Goal: Task Accomplishment & Management: Use online tool/utility

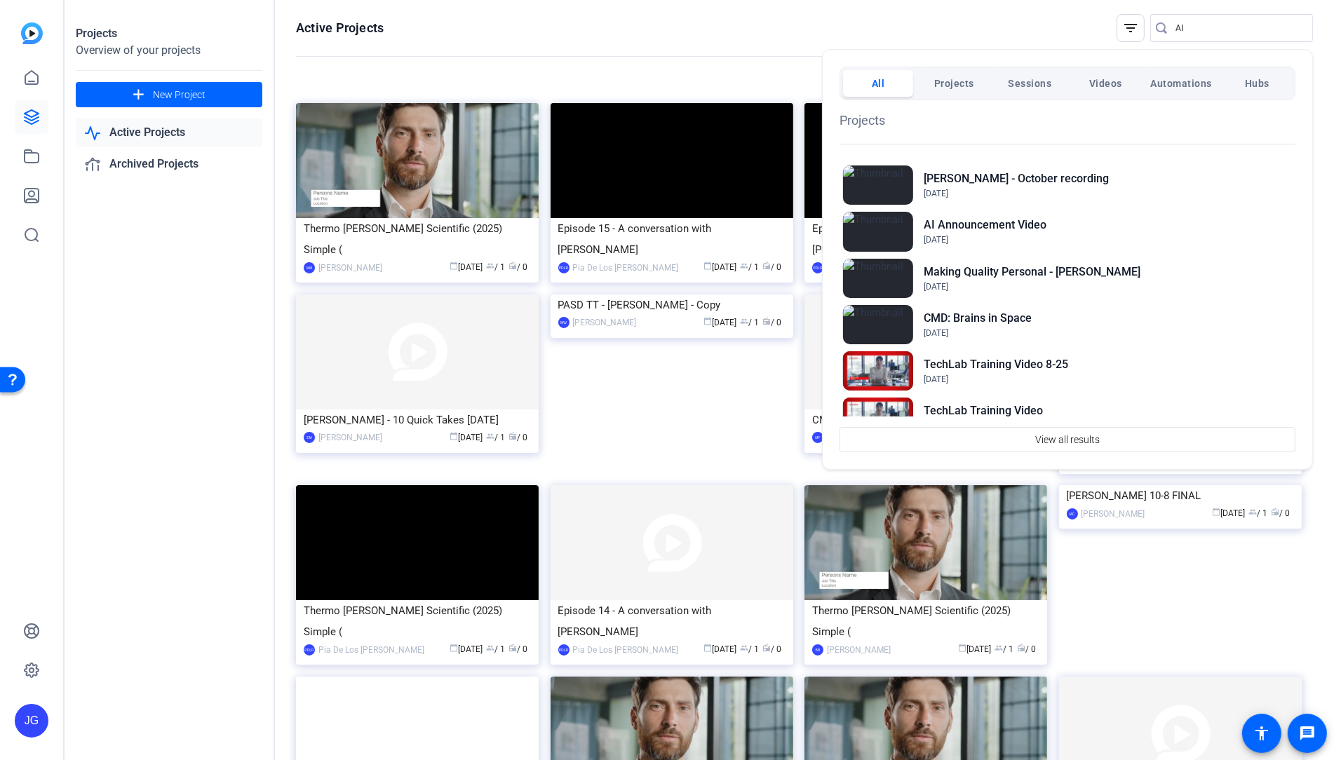
click at [32, 80] on div at bounding box center [667, 380] width 1334 height 760
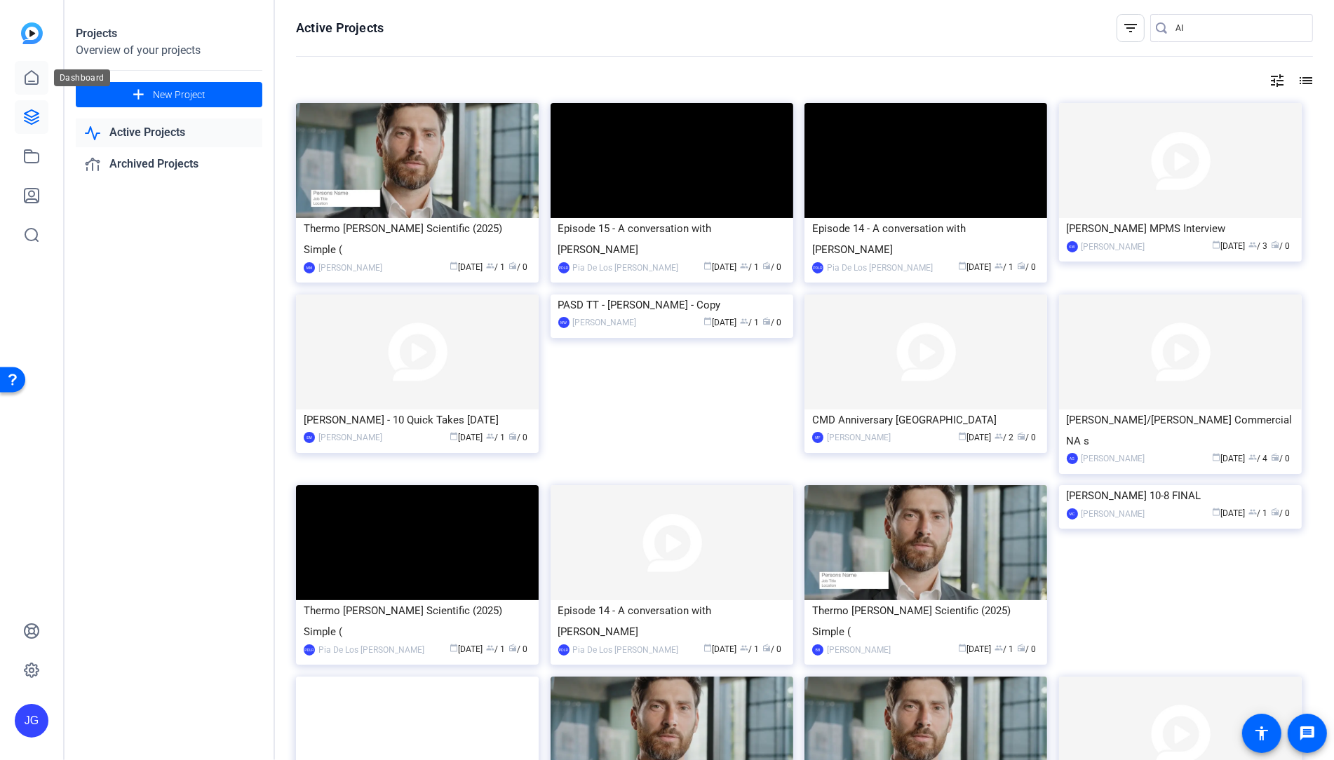
click at [30, 73] on icon at bounding box center [31, 77] width 17 height 17
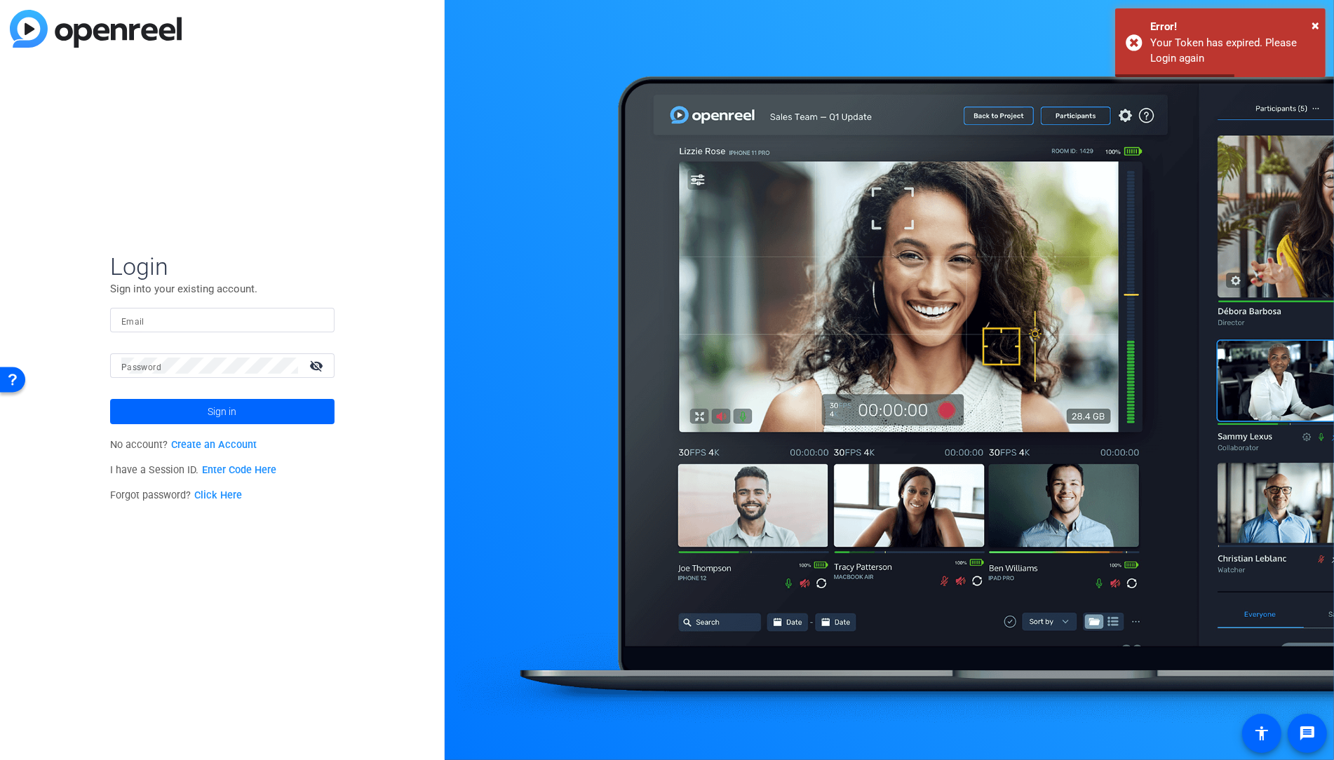
click at [240, 323] on input "Email" at bounding box center [222, 320] width 202 height 17
type input "joseph.gallman@thermofisher.com"
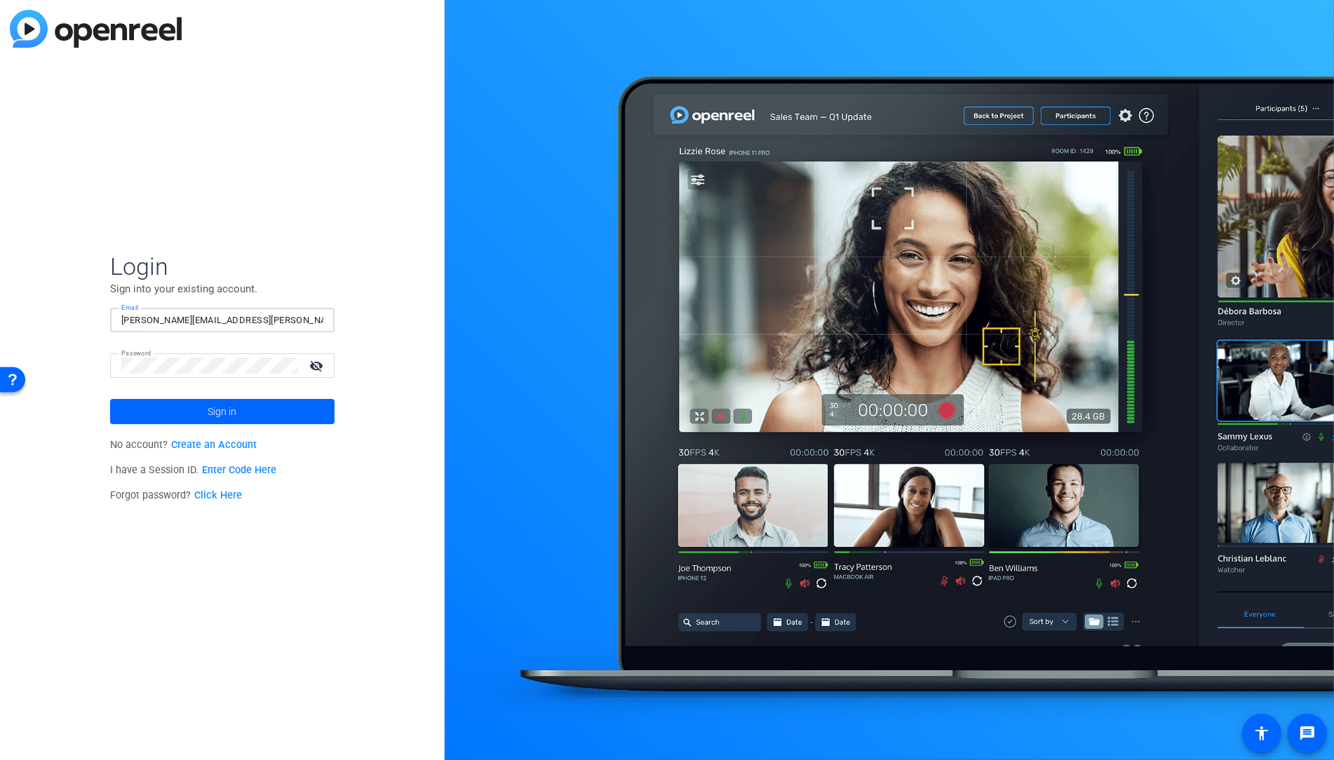
click at [251, 413] on span at bounding box center [222, 412] width 224 height 34
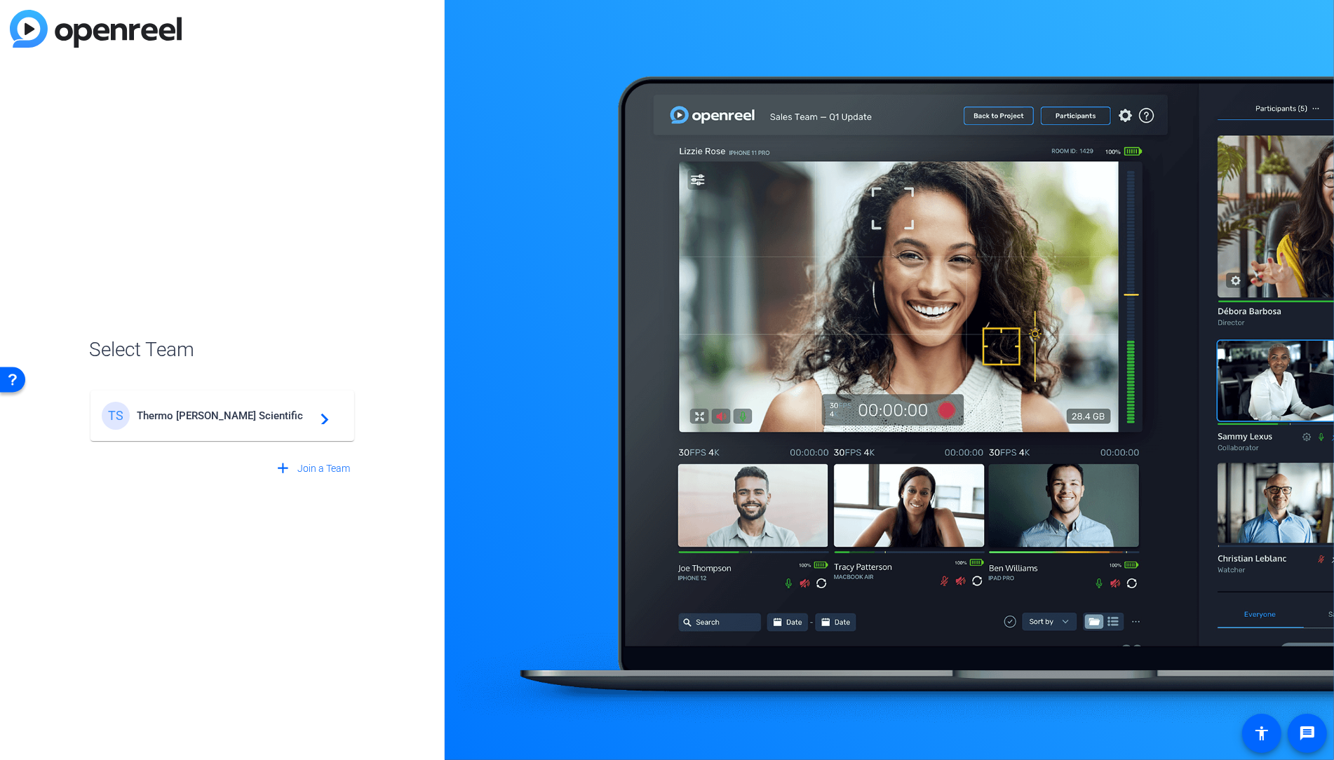
click at [281, 418] on span "Thermo Fisher Scientific" at bounding box center [224, 416] width 175 height 13
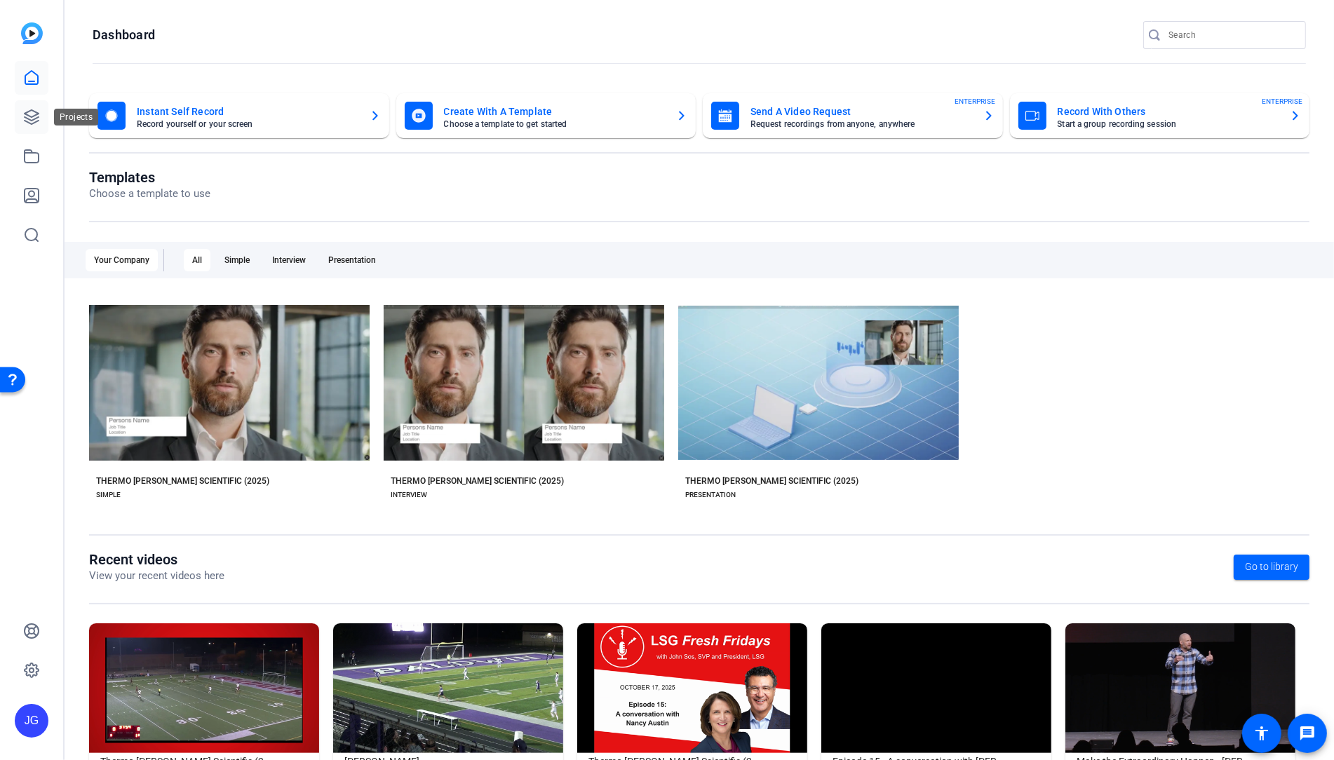
click at [35, 123] on icon at bounding box center [32, 117] width 14 height 14
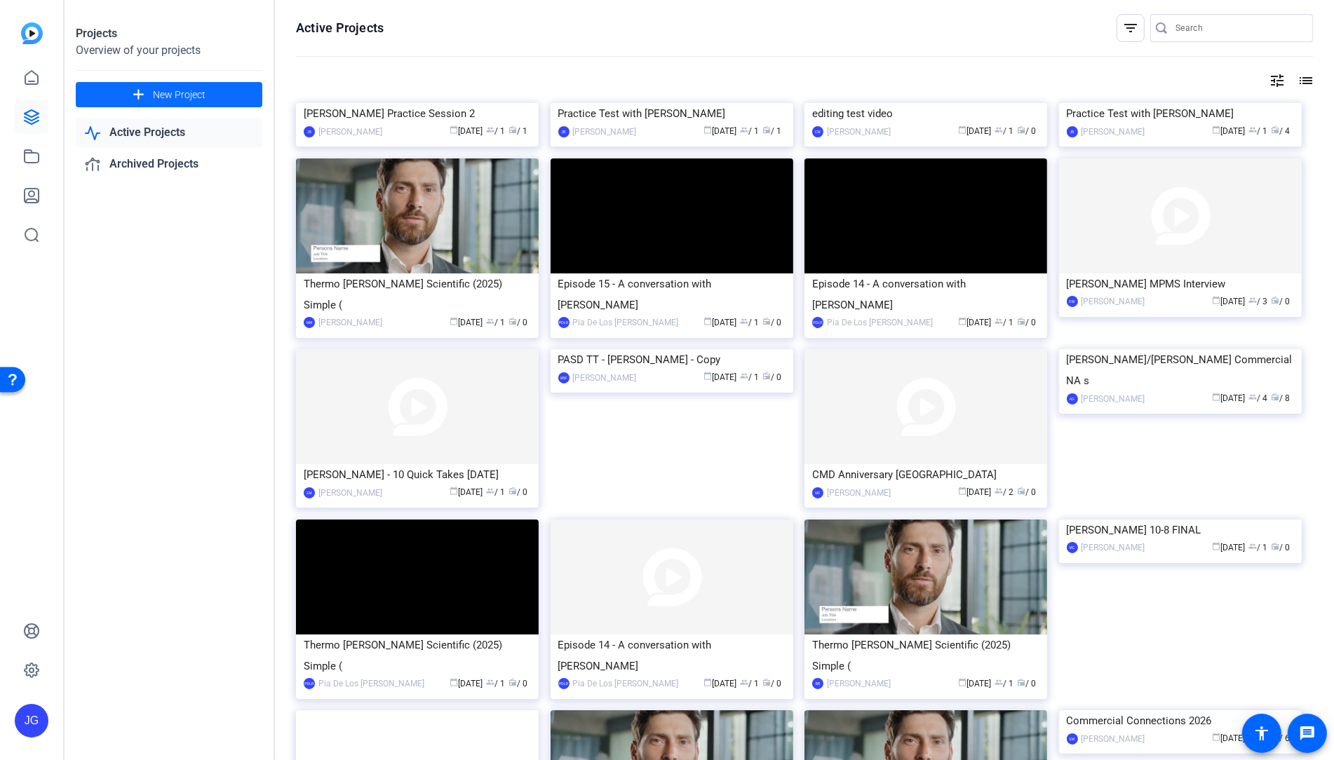
click at [165, 91] on span "New Project" at bounding box center [179, 95] width 53 height 15
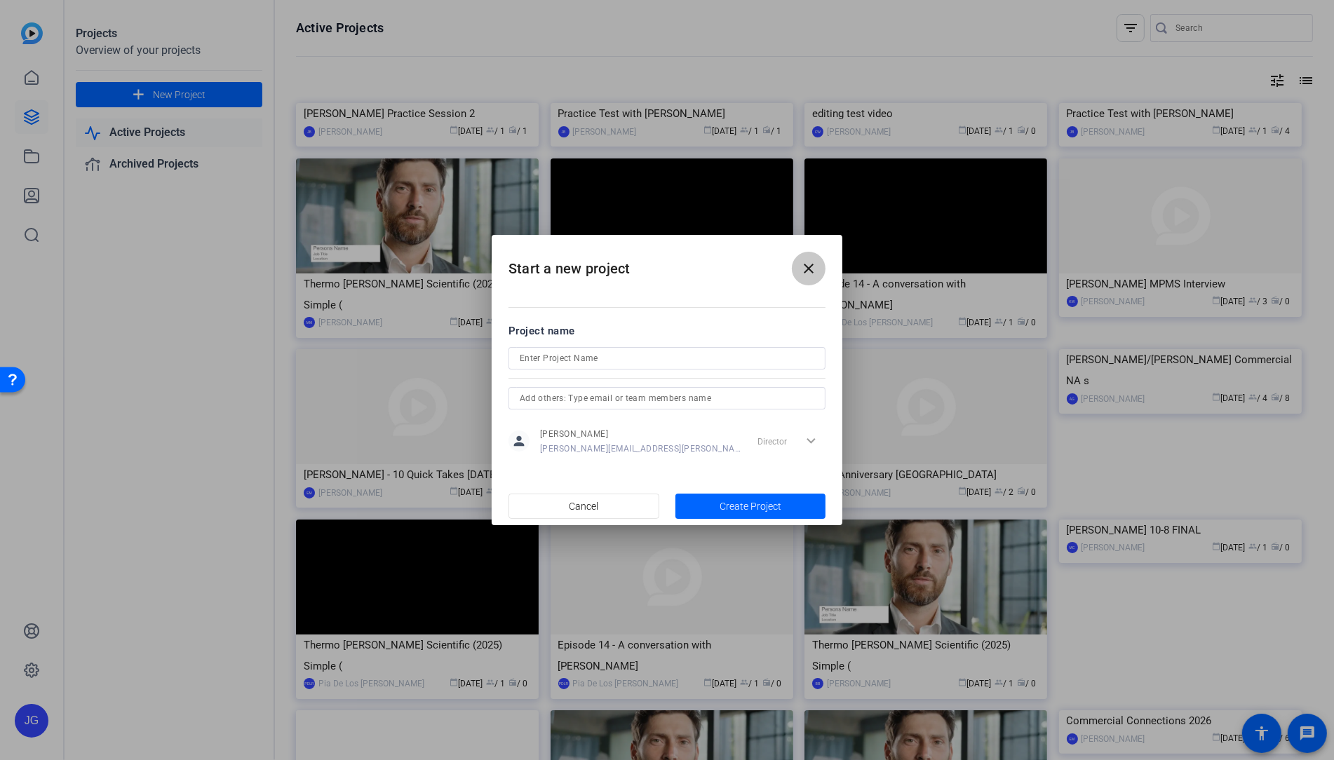
click at [809, 267] on mat-icon "close" at bounding box center [808, 268] width 17 height 17
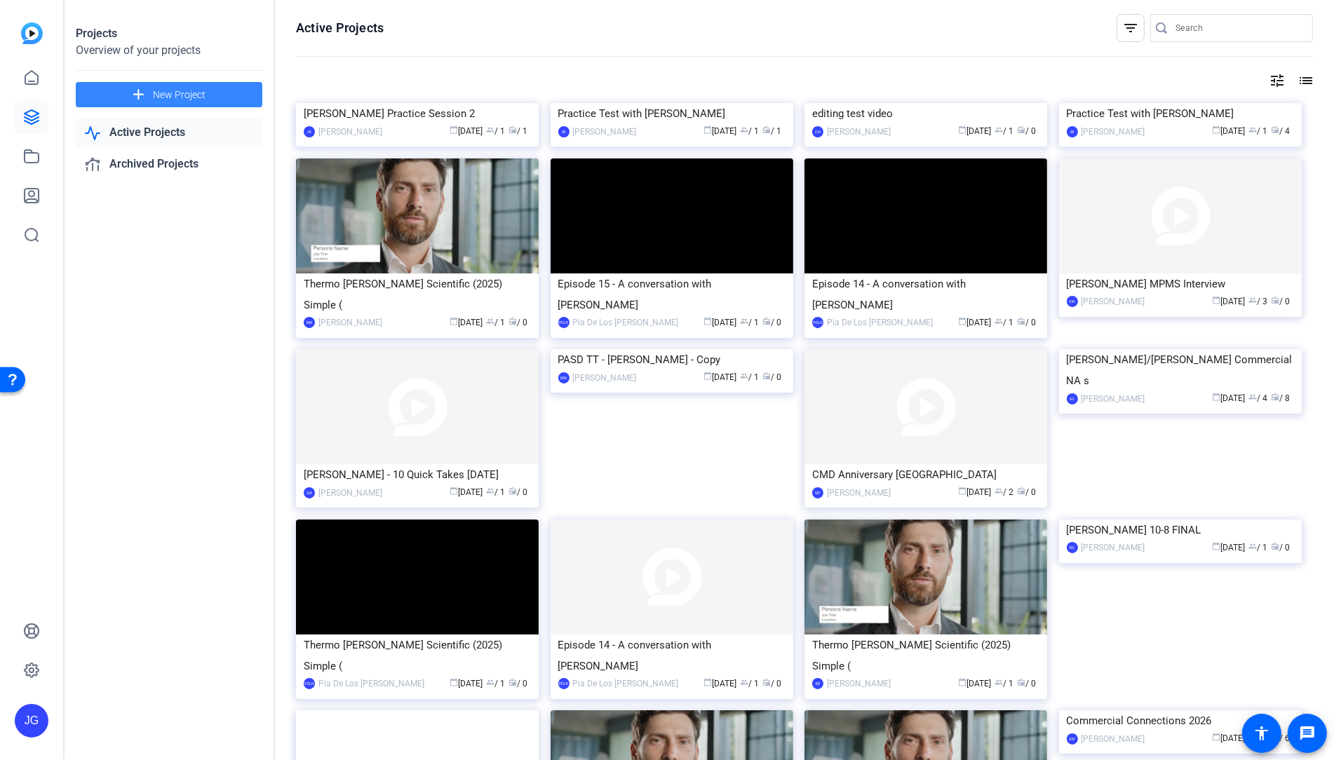
click at [190, 95] on span "New Project" at bounding box center [179, 95] width 53 height 15
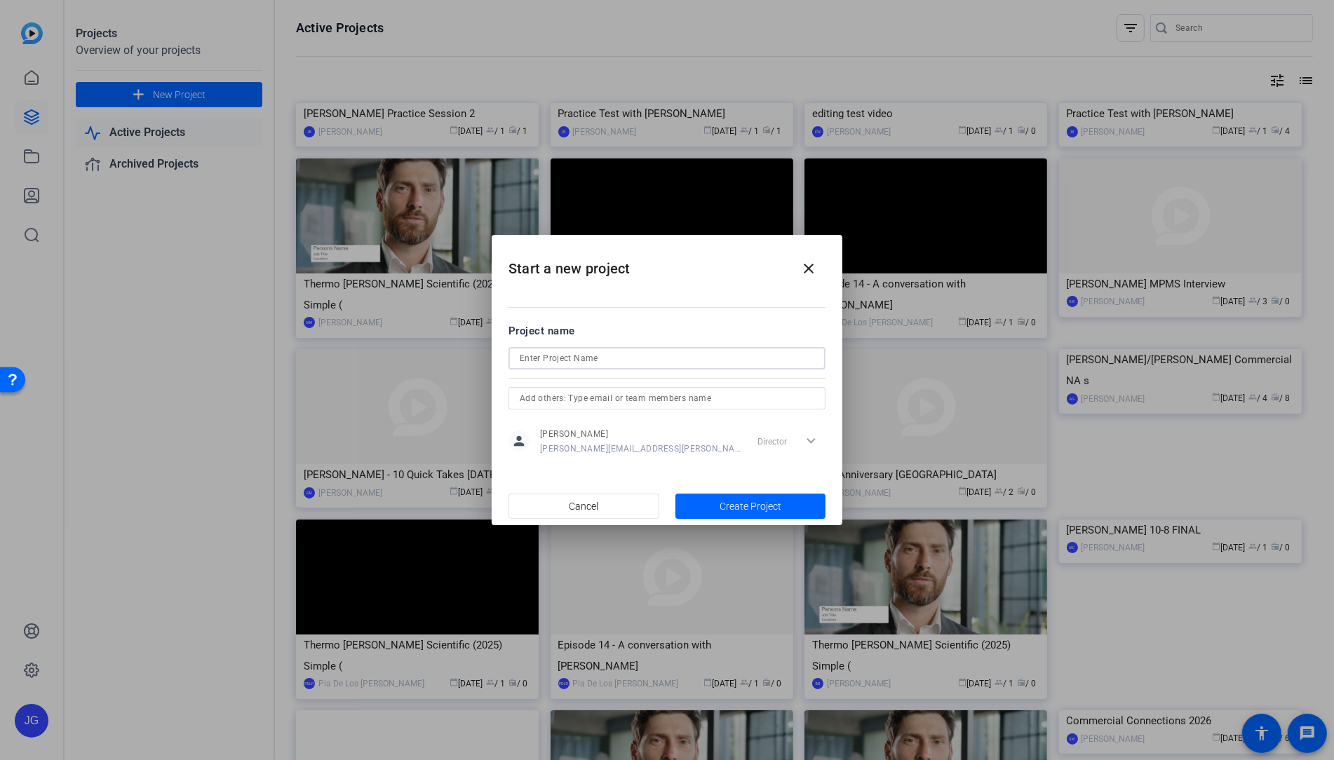
click at [614, 360] on input at bounding box center [667, 358] width 295 height 17
type input "D"
type input "Daniella Cramp - Q3 Message and Gratitude"
click at [746, 503] on span "Create Project" at bounding box center [751, 506] width 62 height 15
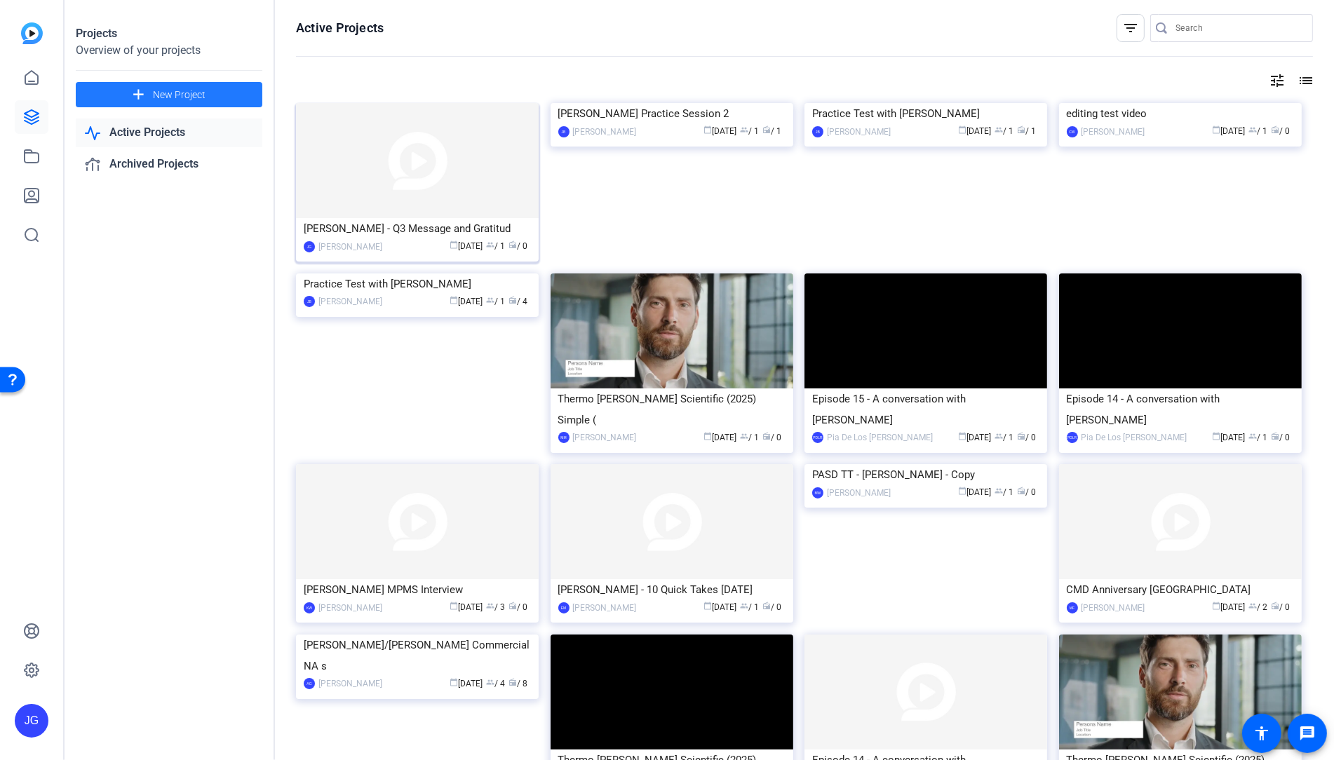
click at [381, 230] on div "Daniella Cramp - Q3 Message and Gratitud" at bounding box center [417, 228] width 227 height 21
click at [435, 231] on div "Daniella Cramp - Q3 Message and Gratitud" at bounding box center [417, 228] width 227 height 21
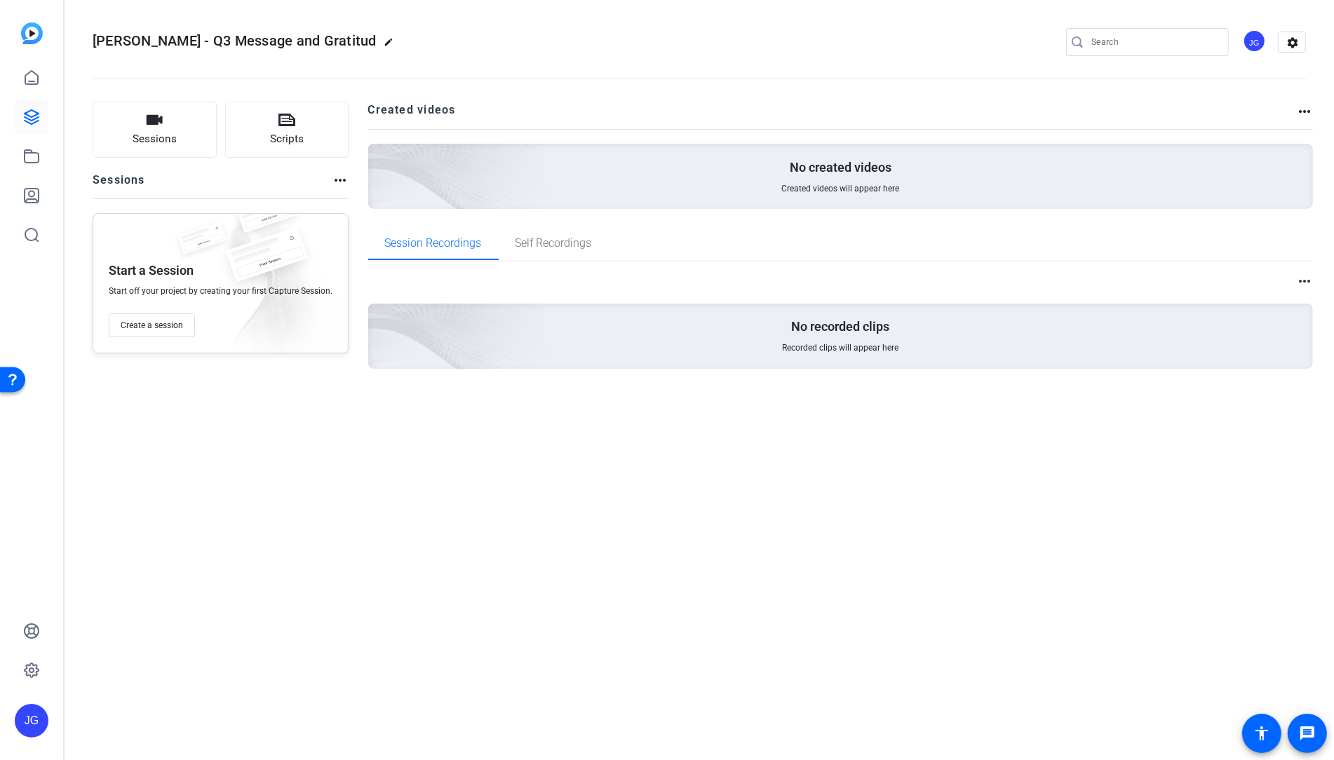
click at [384, 48] on mat-icon "edit" at bounding box center [392, 45] width 17 height 17
drag, startPoint x: 187, startPoint y: 41, endPoint x: 271, endPoint y: 40, distance: 84.2
click at [271, 40] on div "Daniella Cramp - Q3 Message and Gratitud check_circle clear" at bounding box center [188, 42] width 190 height 22
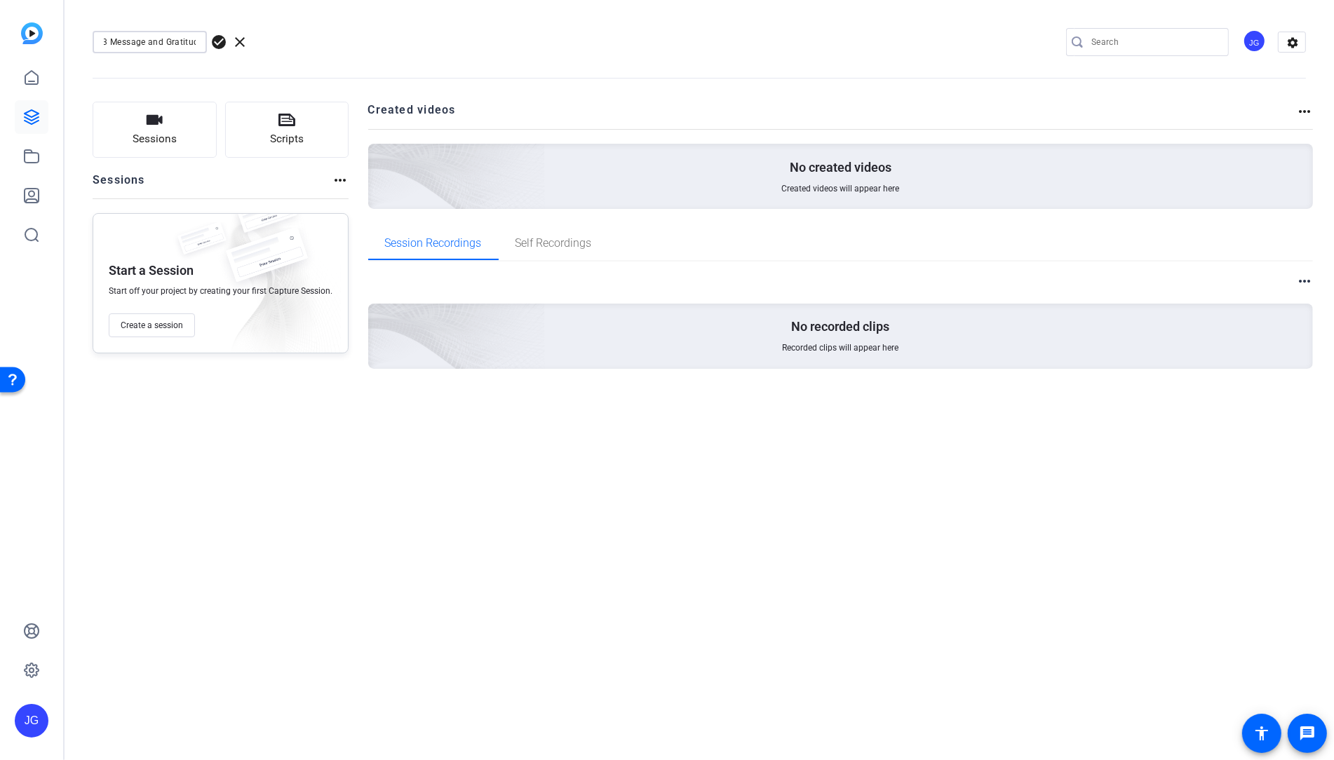
type input "Daniella Cramp - Q3 Message and Gratitude"
click at [220, 41] on span "check_circle" at bounding box center [218, 42] width 17 height 17
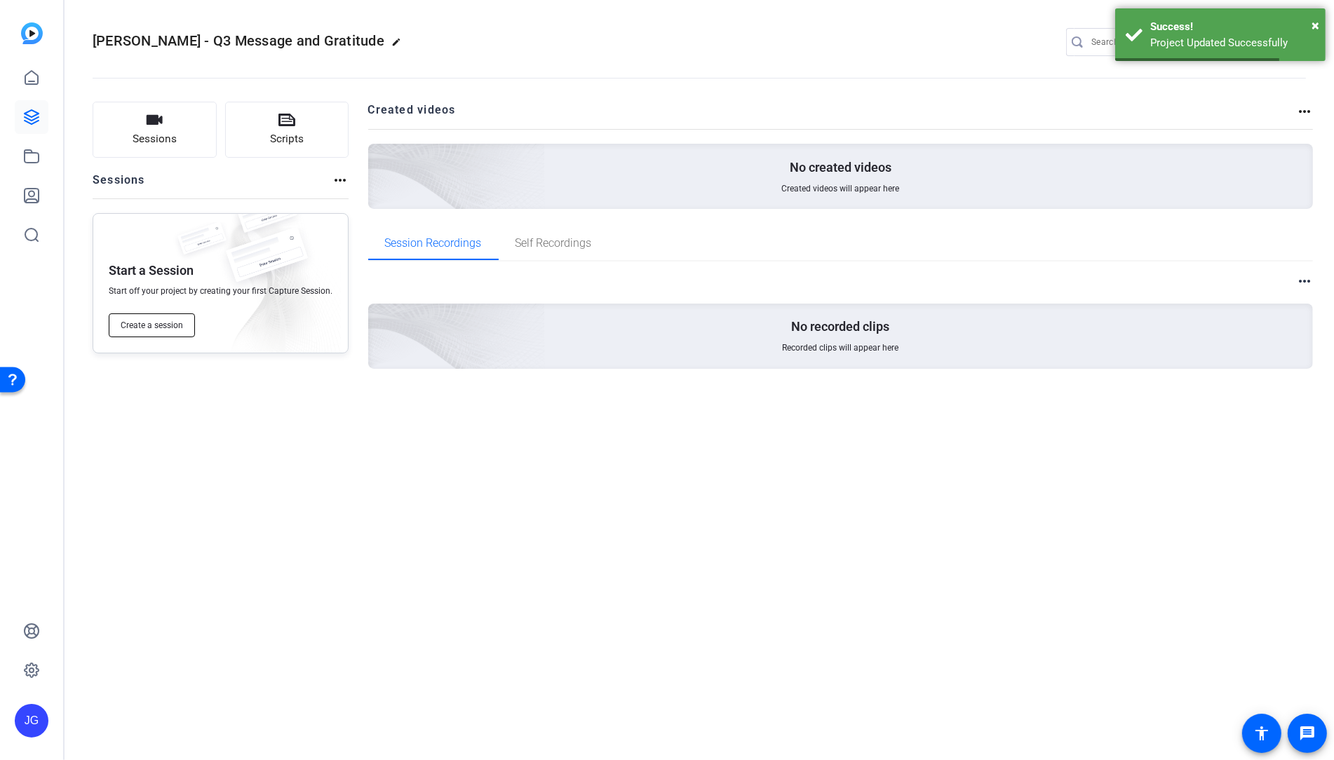
click at [175, 328] on span "Create a session" at bounding box center [152, 325] width 62 height 11
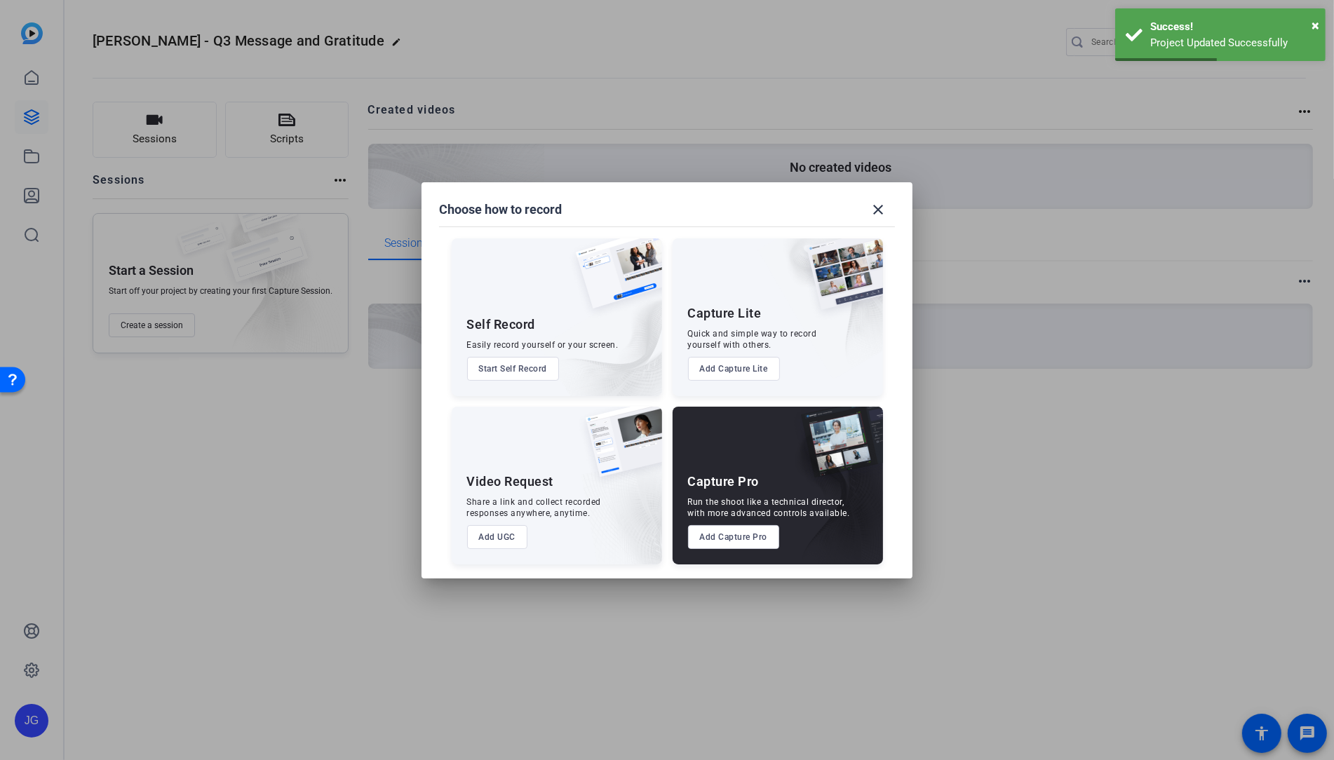
click at [766, 537] on button "Add Capture Pro" at bounding box center [734, 537] width 92 height 24
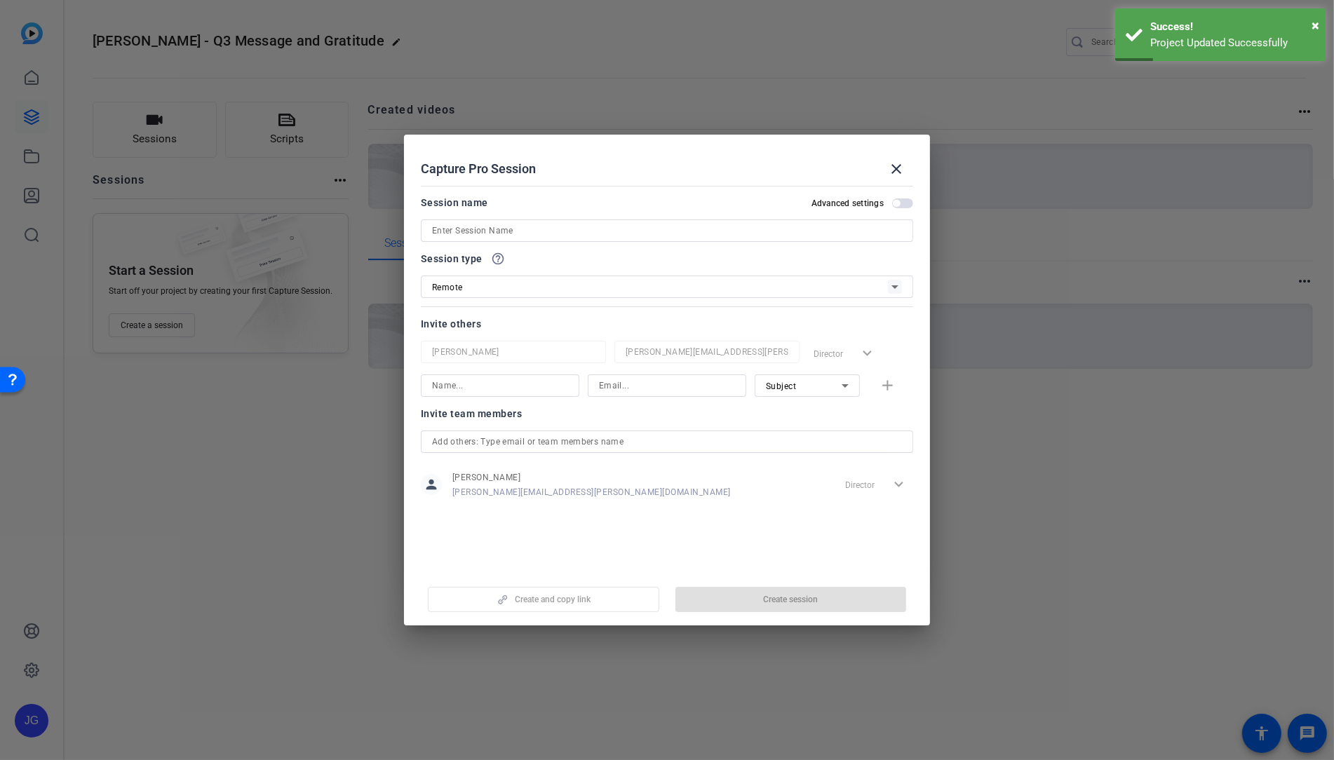
click at [498, 232] on input at bounding box center [667, 230] width 470 height 17
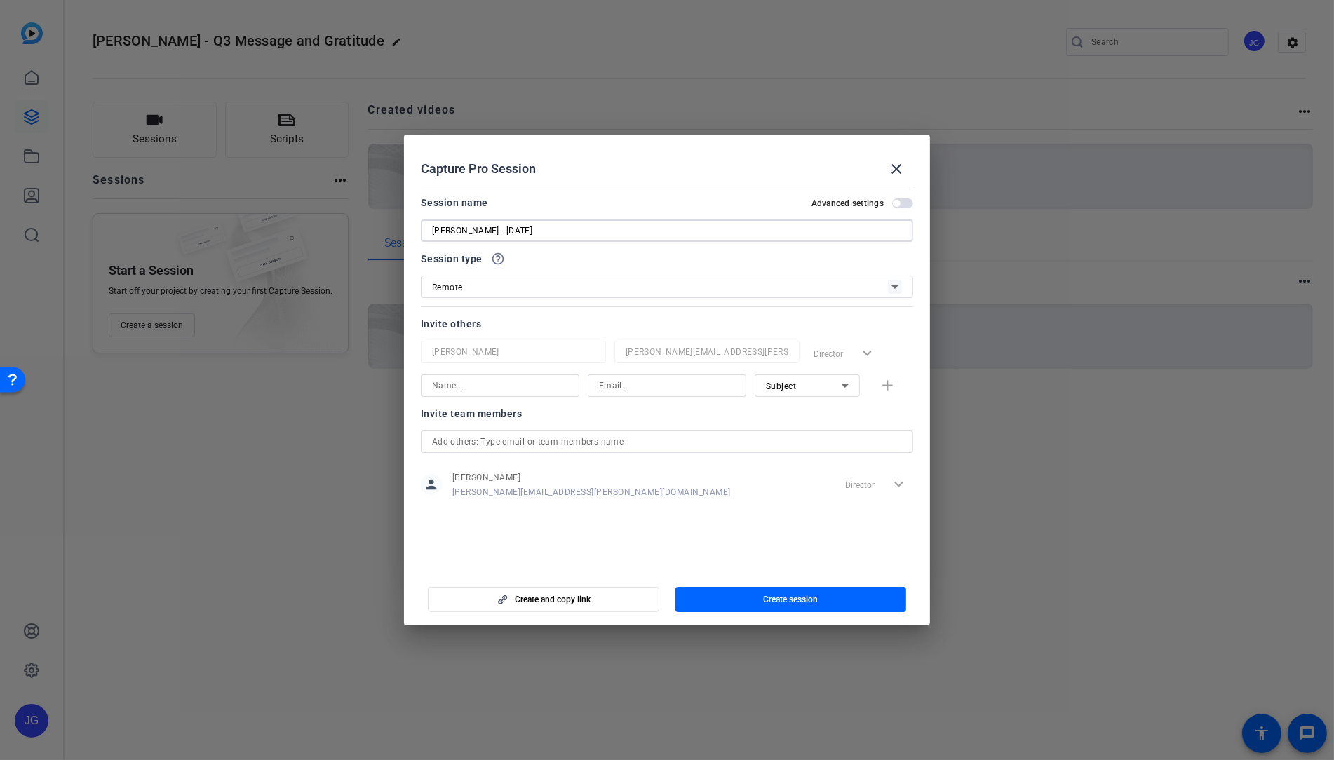
type input "Daniella Cramp - Oct 14"
click at [805, 603] on span "Create session" at bounding box center [790, 599] width 55 height 11
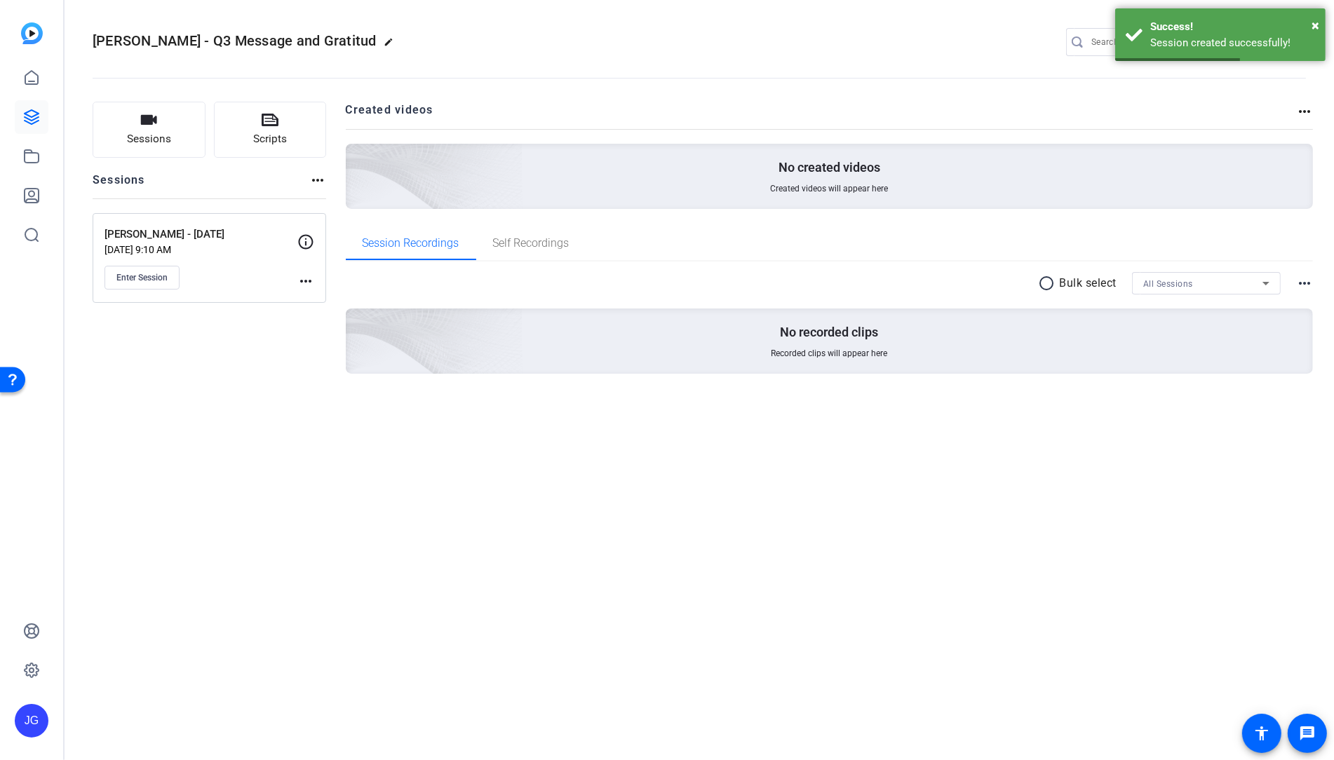
click at [305, 280] on mat-icon "more_horiz" at bounding box center [305, 281] width 17 height 17
click at [254, 323] on div at bounding box center [667, 380] width 1334 height 760
click at [149, 278] on span "Enter Session" at bounding box center [141, 277] width 51 height 11
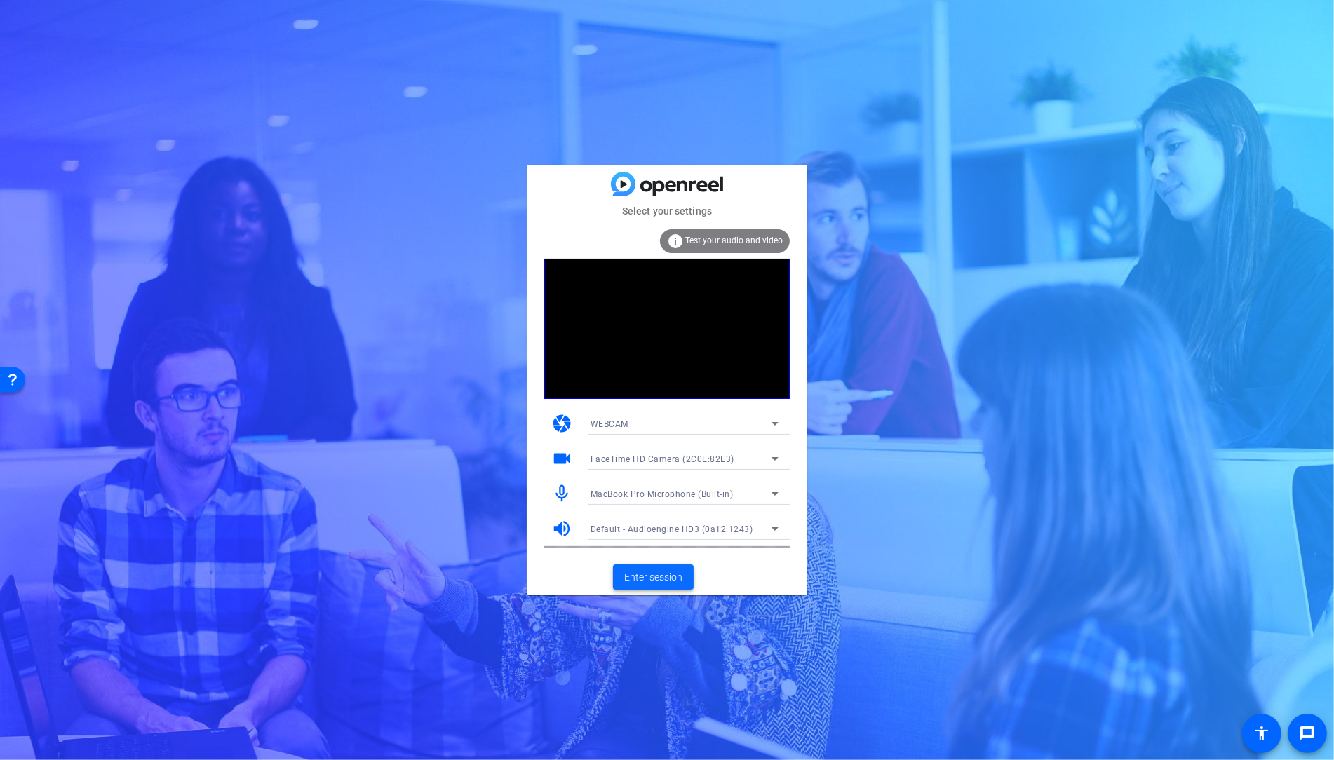
click at [657, 581] on span "Enter session" at bounding box center [653, 577] width 58 height 15
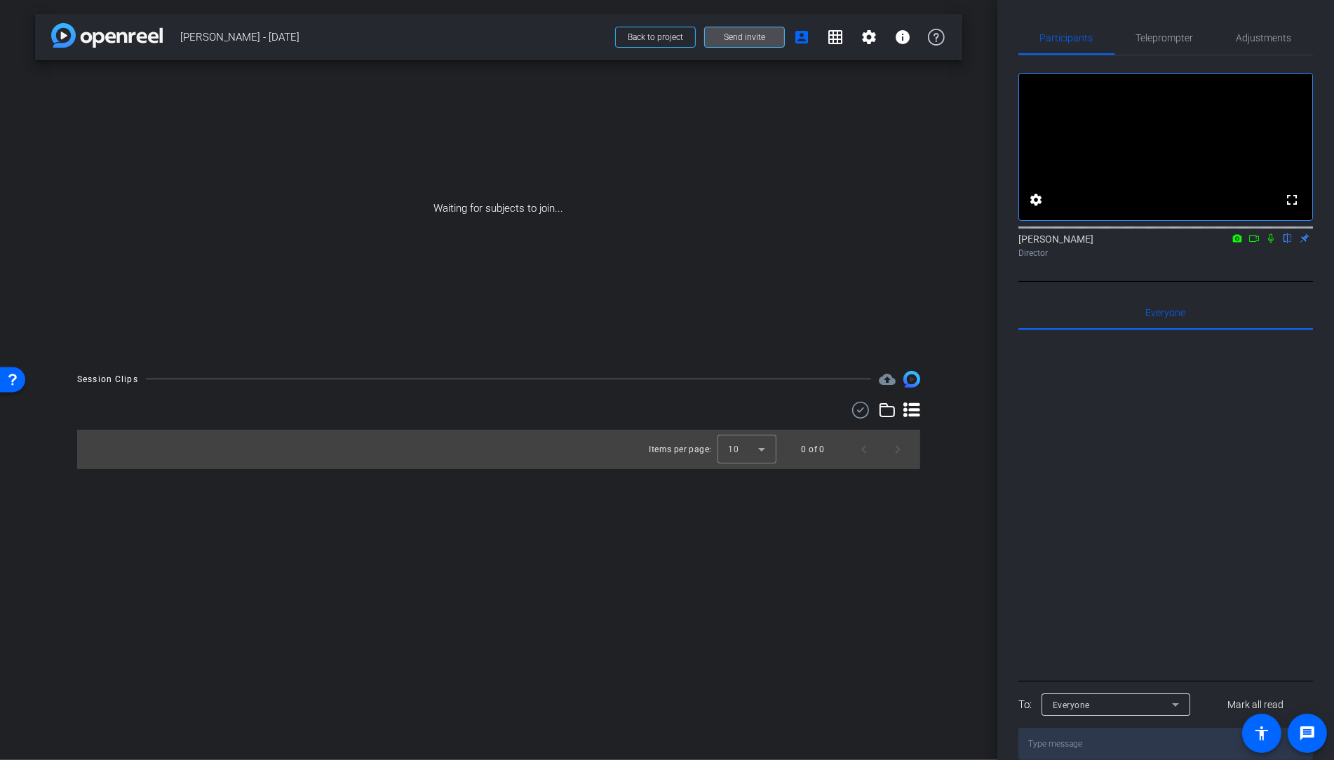
click at [717, 38] on span at bounding box center [744, 37] width 79 height 34
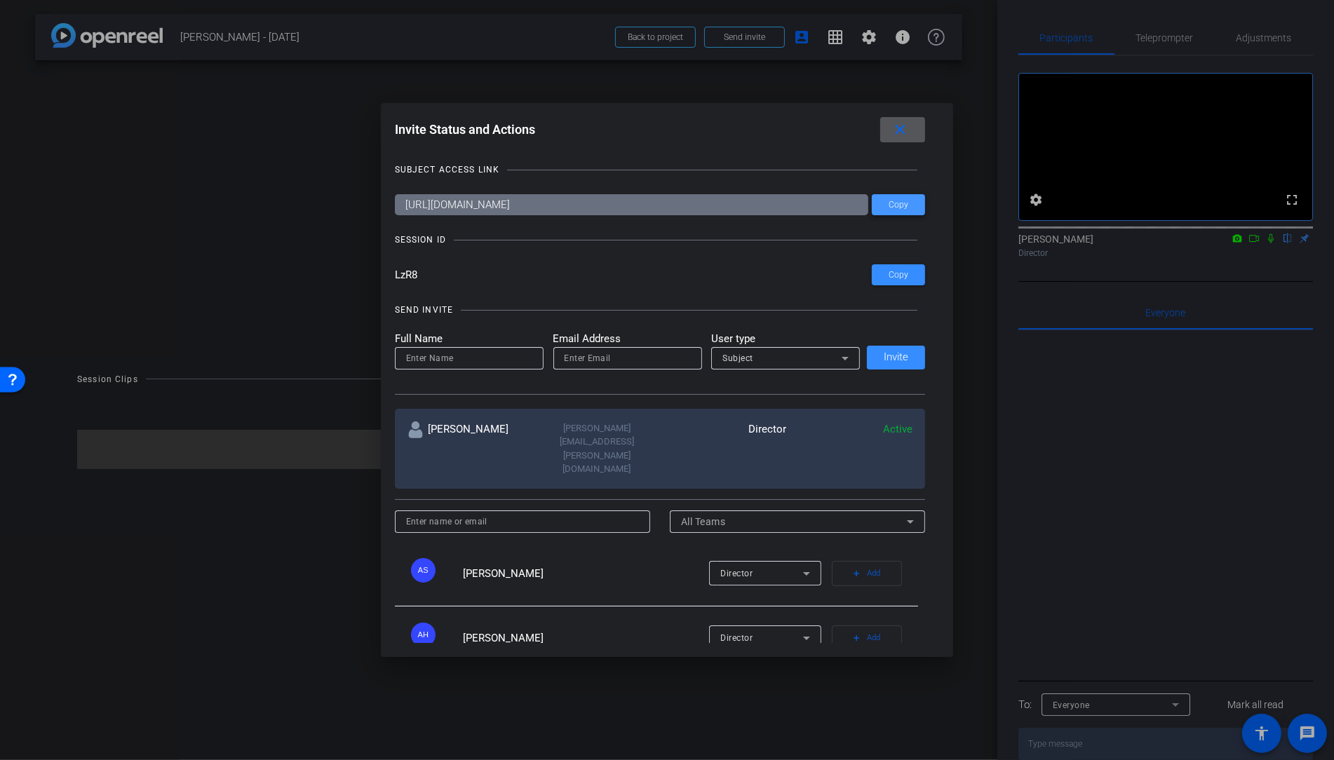
click at [901, 203] on span "Copy" at bounding box center [899, 205] width 20 height 11
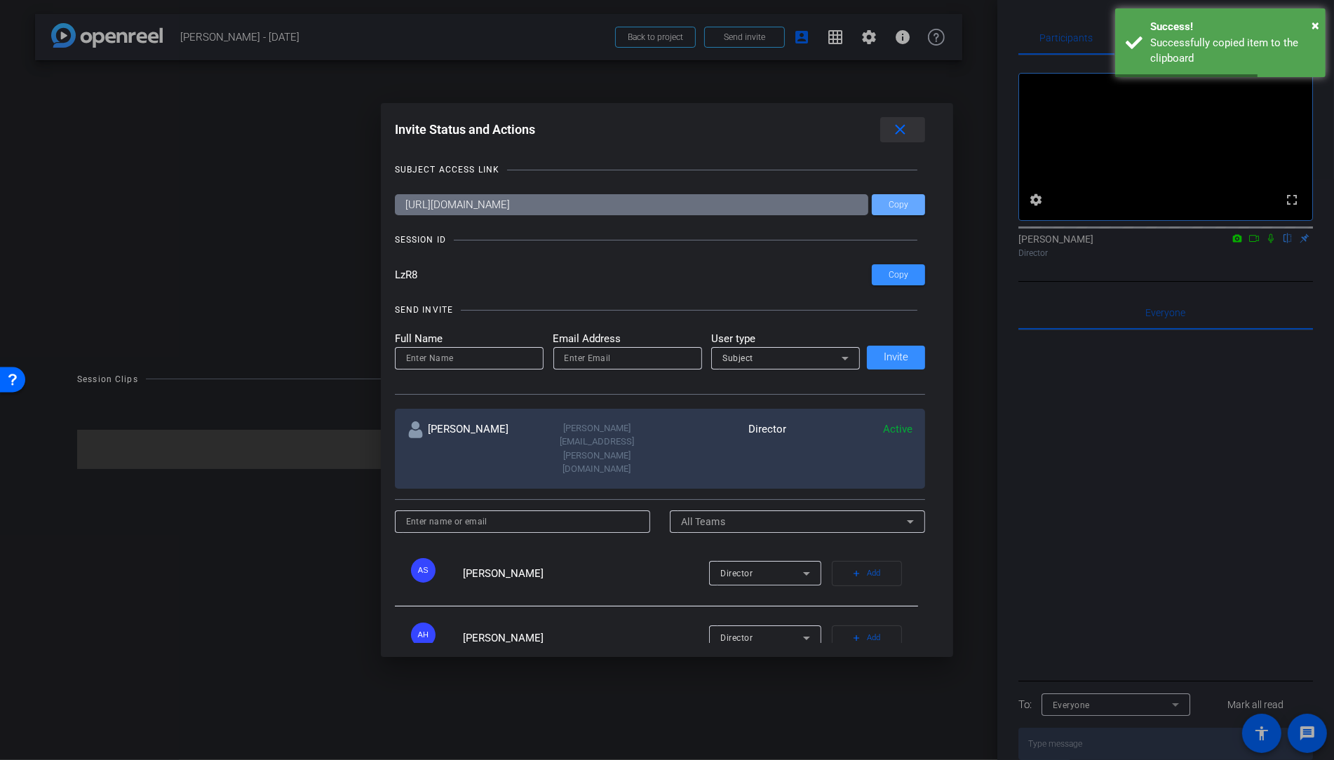
click at [905, 126] on mat-icon "close" at bounding box center [901, 130] width 18 height 18
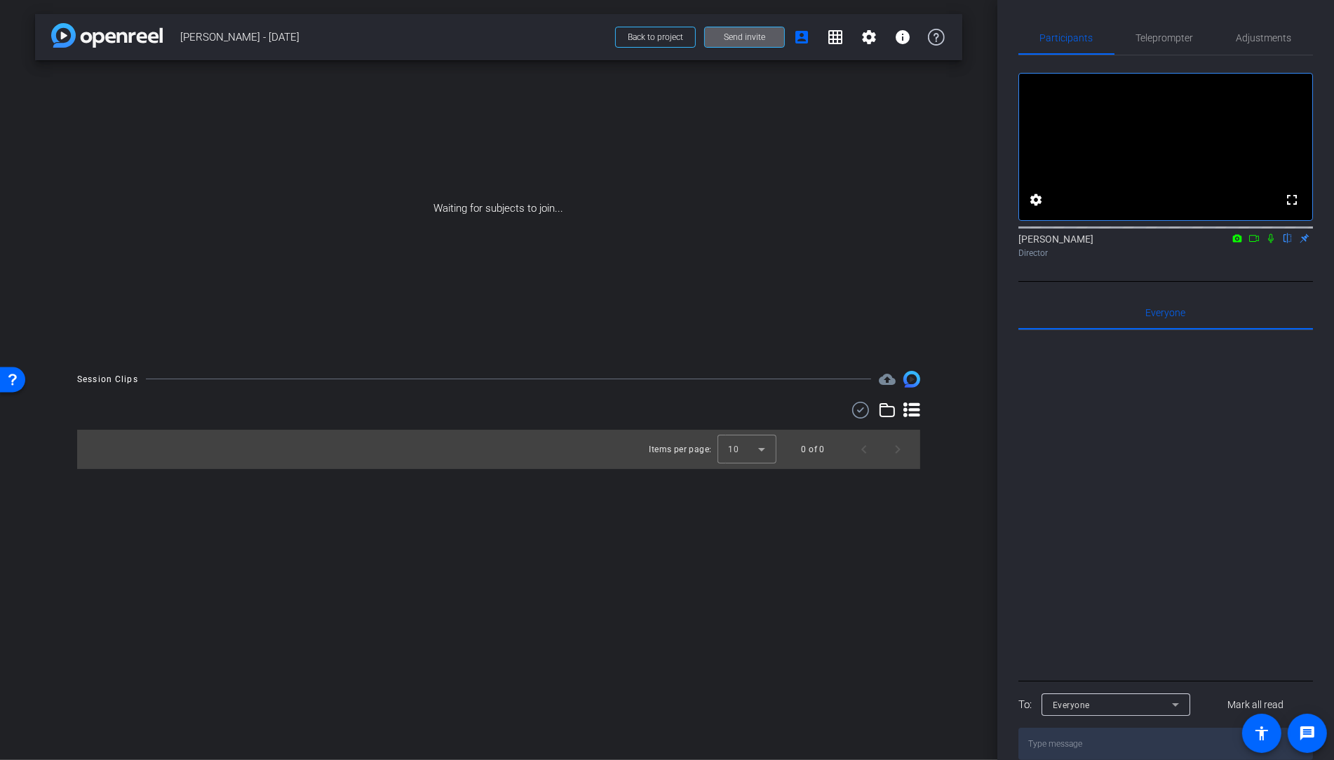
click at [734, 38] on span "Send invite" at bounding box center [744, 37] width 41 height 11
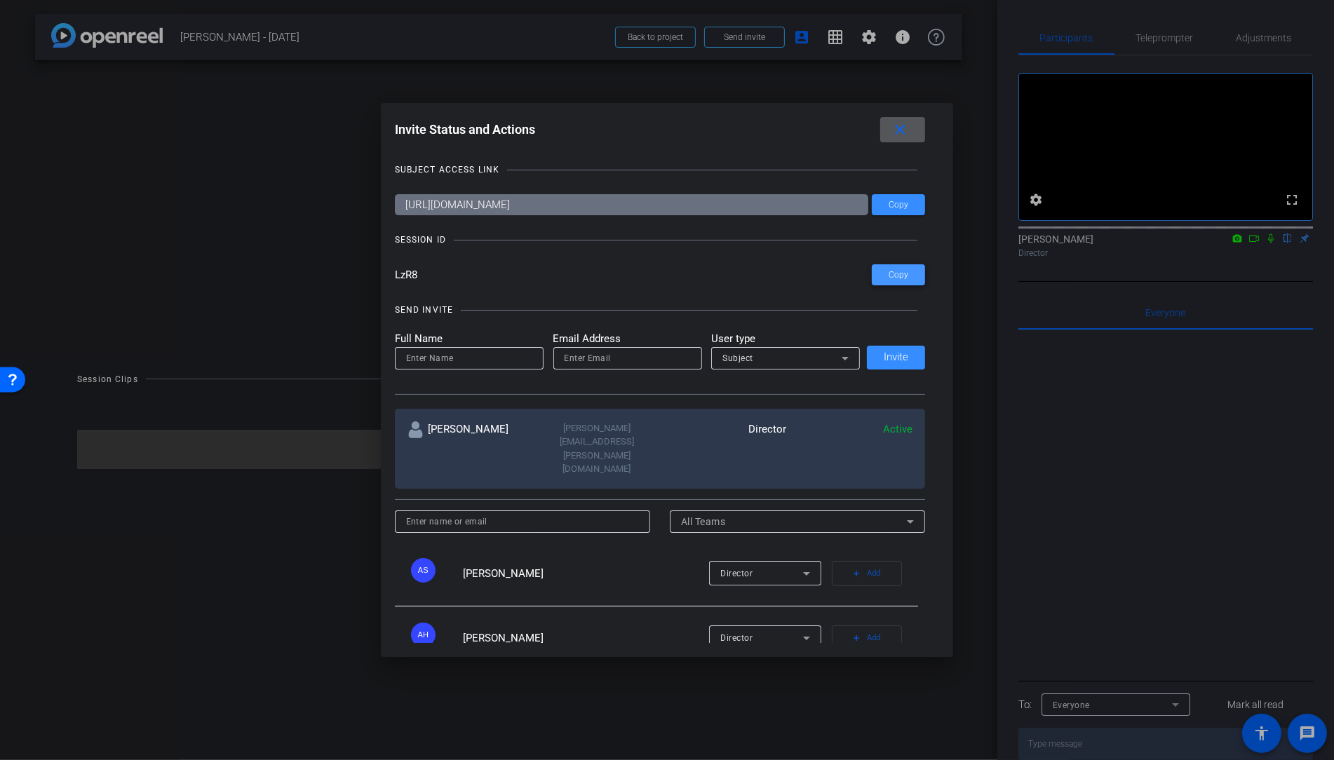
click at [893, 281] on span at bounding box center [898, 275] width 53 height 34
click at [901, 207] on span "Copy" at bounding box center [899, 205] width 20 height 11
click at [555, 513] on input at bounding box center [523, 521] width 234 height 17
click at [869, 564] on span "Add" at bounding box center [873, 574] width 13 height 20
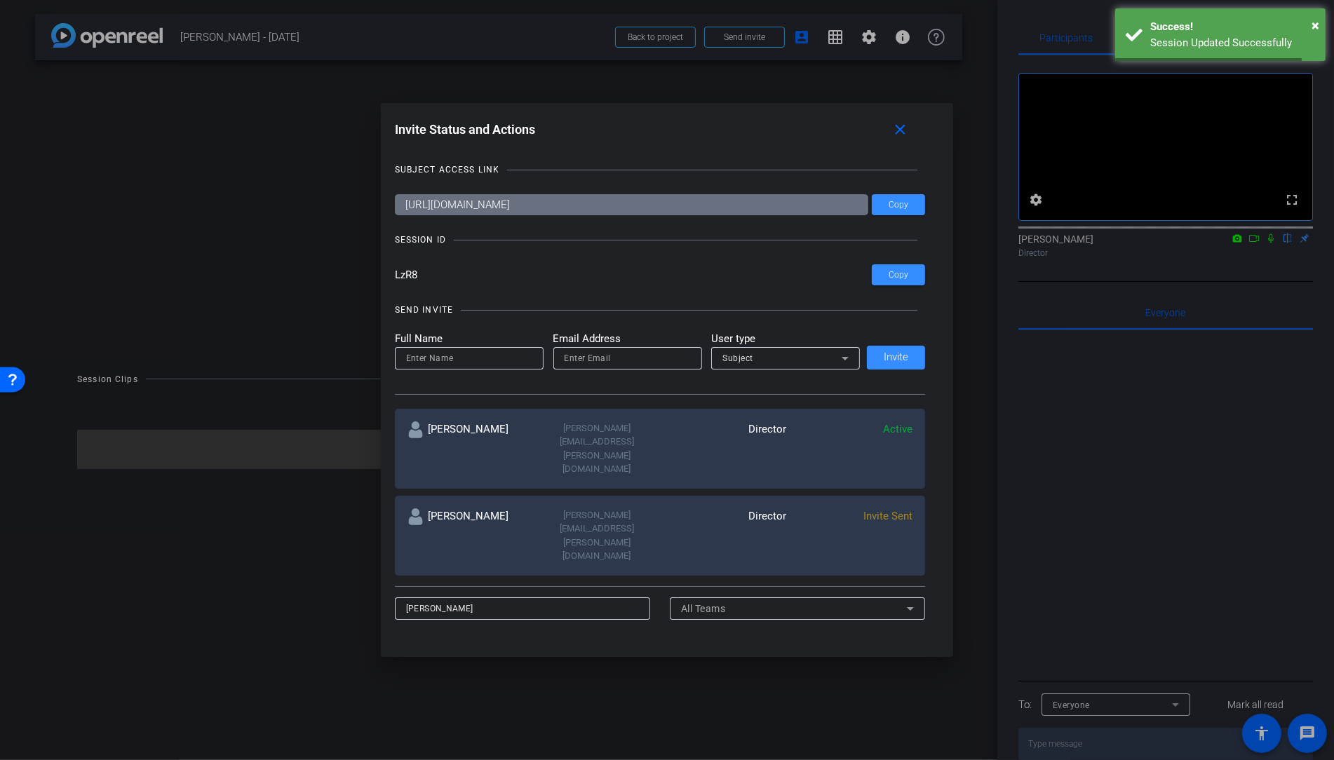
click at [539, 600] on input "Darlene" at bounding box center [523, 608] width 234 height 17
type input "D"
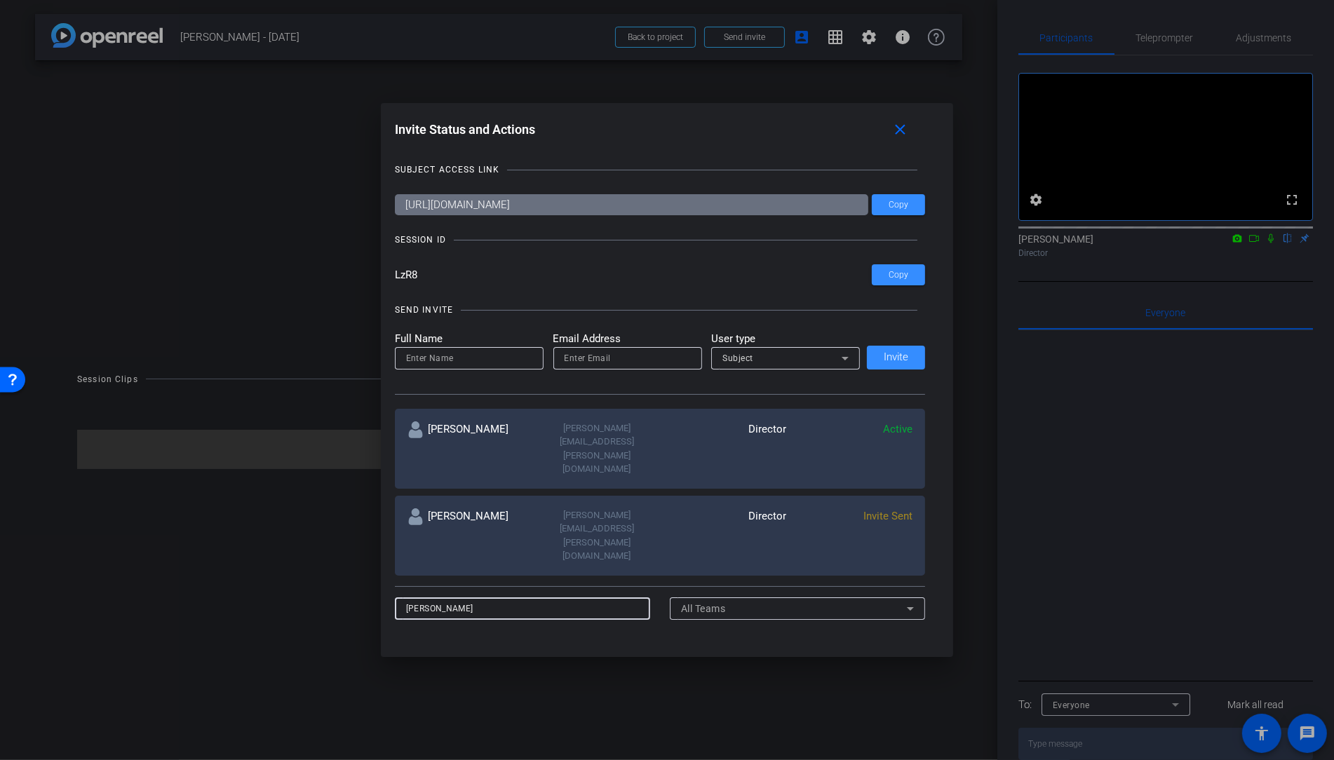
type input "Kathy"
click at [725, 656] on span "Director" at bounding box center [736, 661] width 32 height 10
click at [684, 577] on div at bounding box center [667, 380] width 1334 height 760
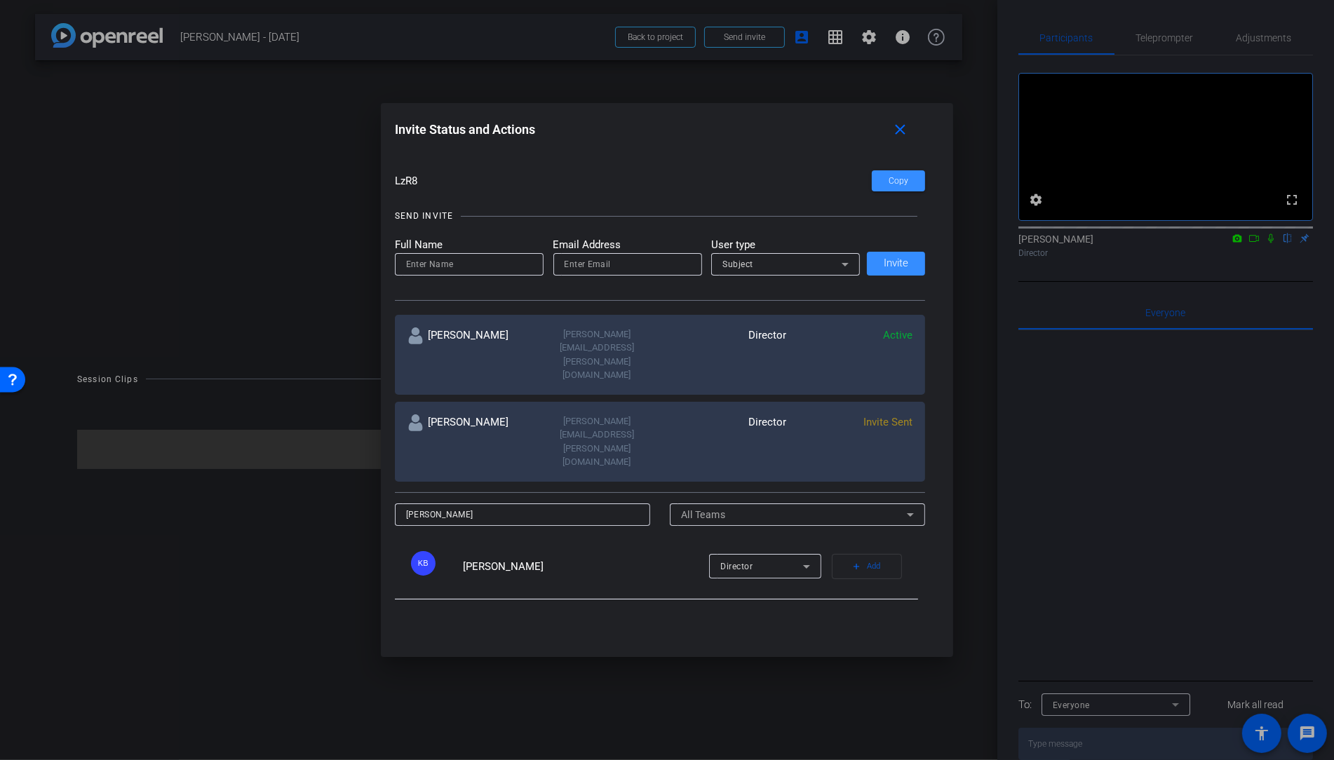
scroll to position [120, 0]
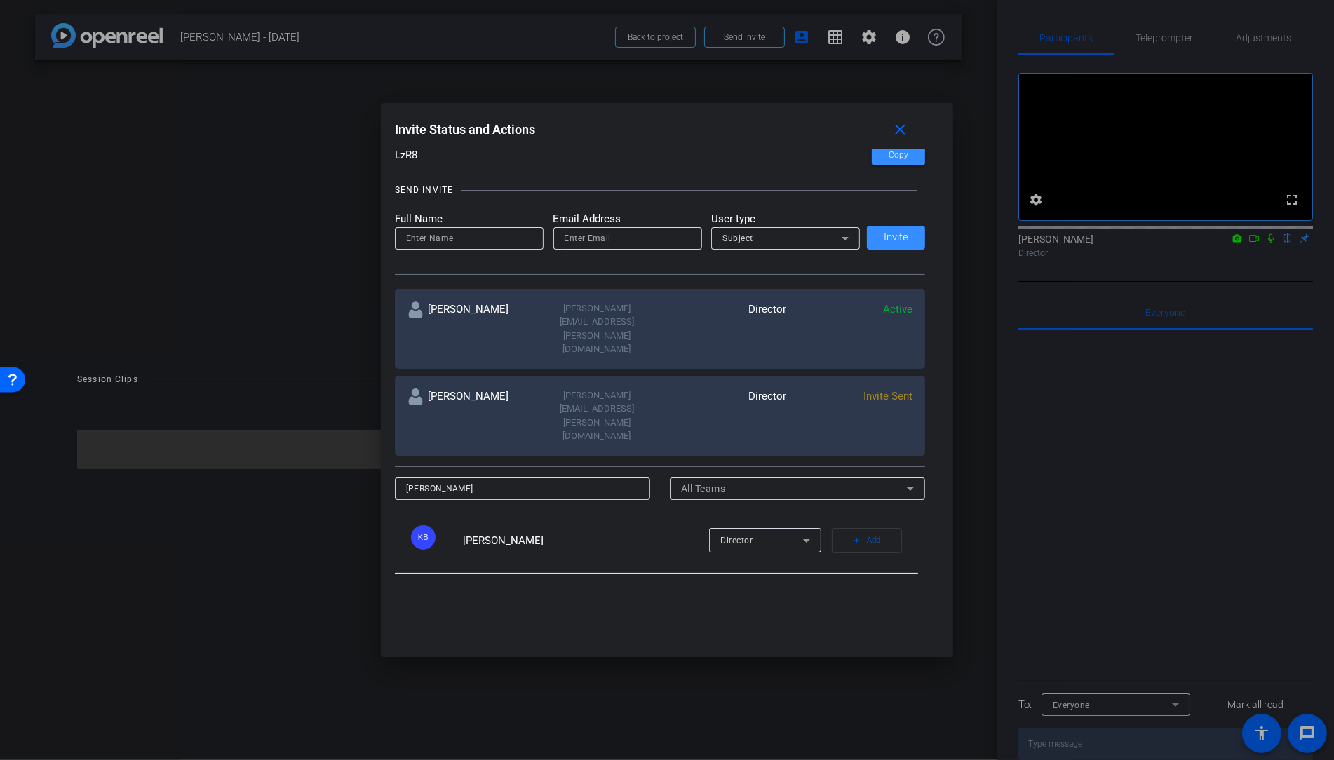
click at [752, 536] on span "Director" at bounding box center [736, 541] width 32 height 10
click at [602, 466] on div at bounding box center [667, 380] width 1334 height 760
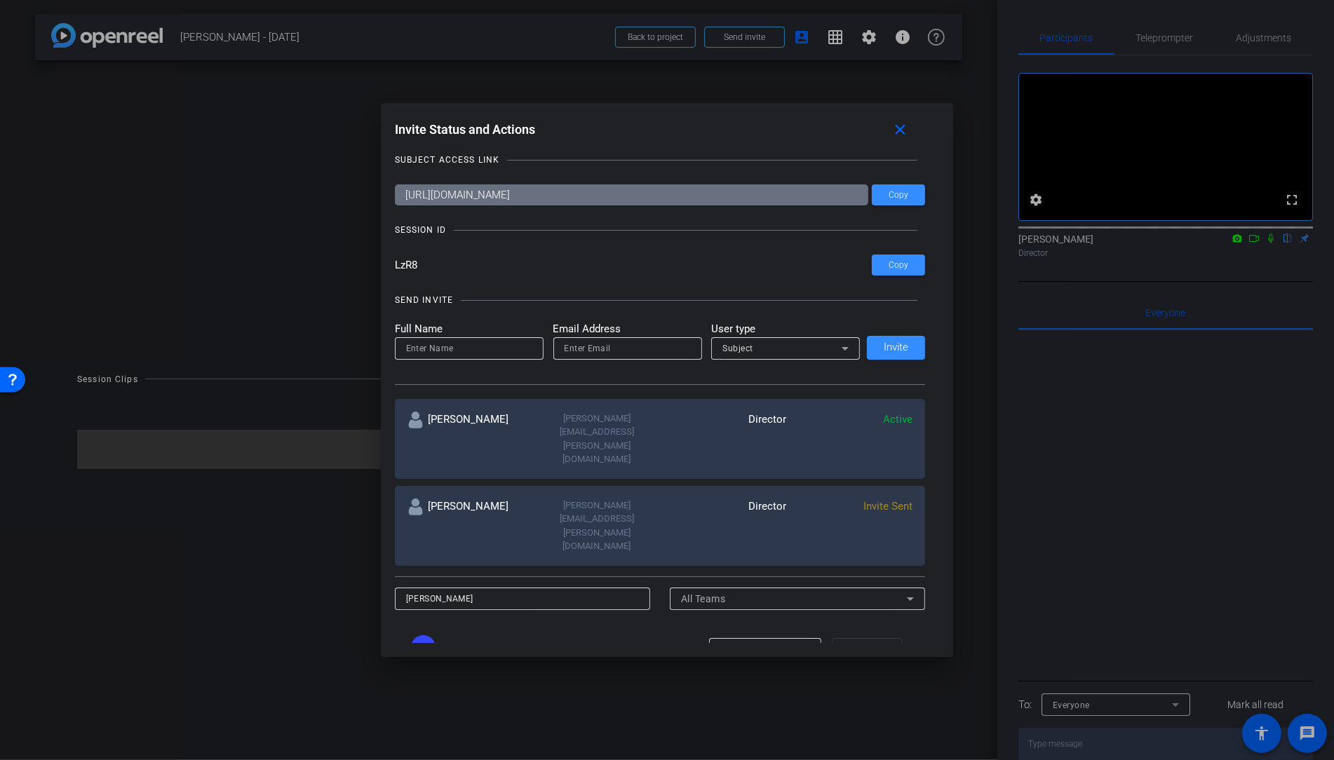
scroll to position [3, 0]
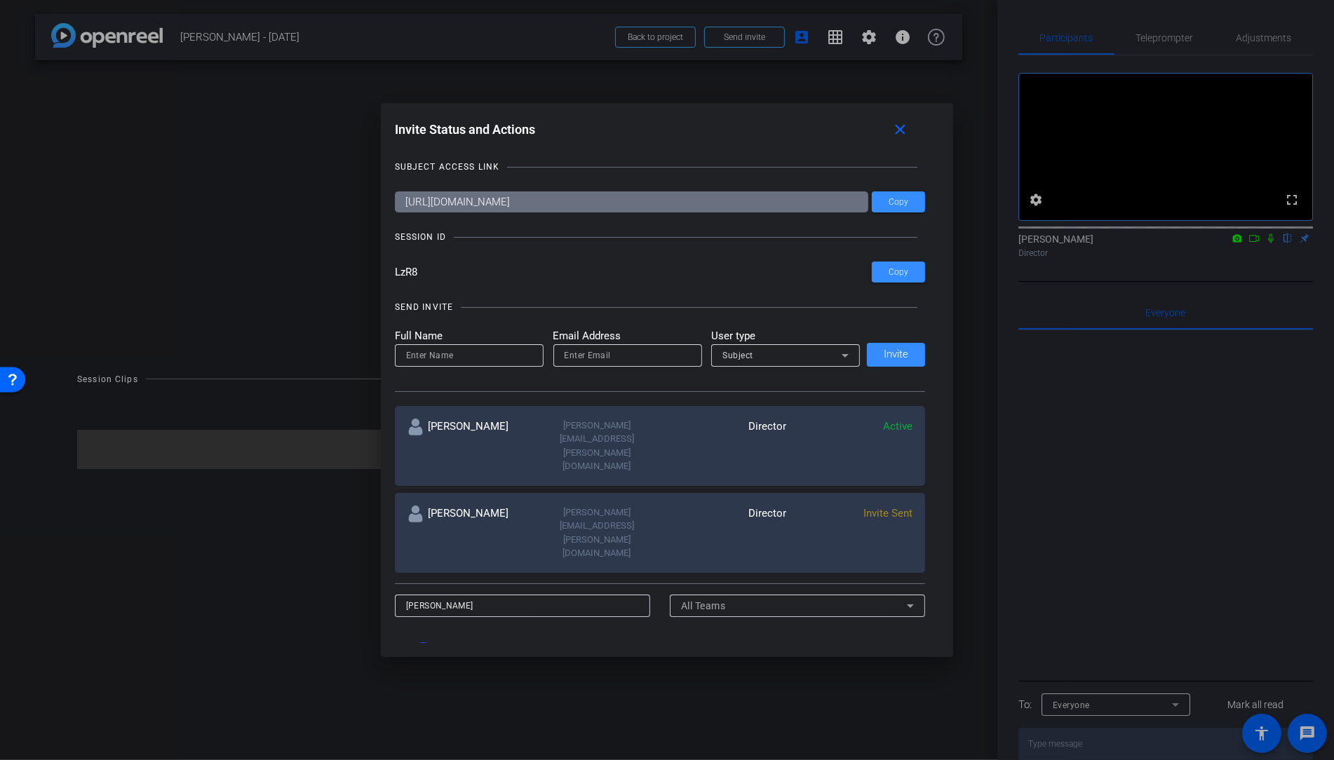
click at [868, 648] on span "Add" at bounding box center [873, 658] width 13 height 20
